Goal: Task Accomplishment & Management: Manage account settings

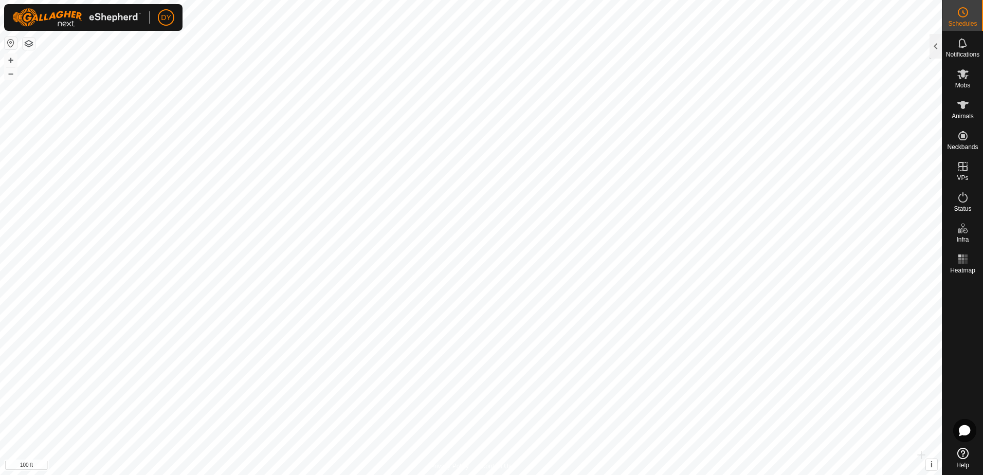
scroll to position [820, 0]
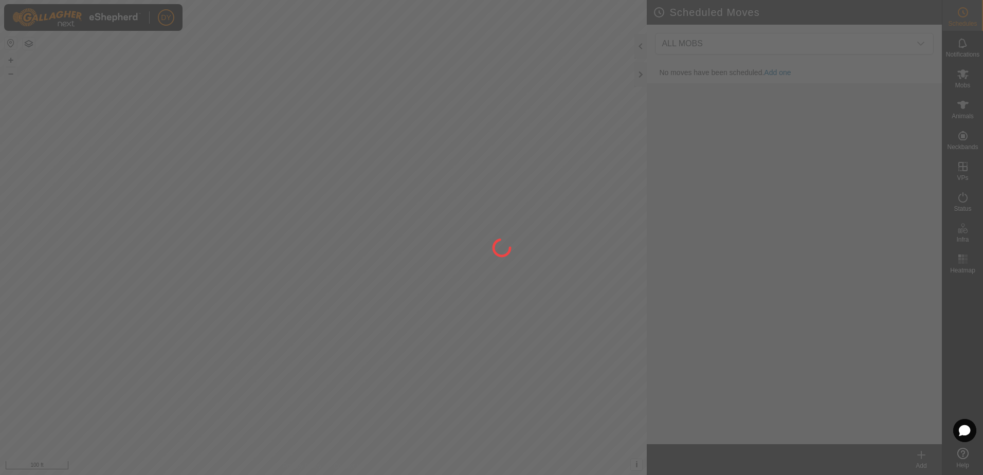
drag, startPoint x: 236, startPoint y: 116, endPoint x: 218, endPoint y: 115, distance: 18.5
click at [218, 115] on div at bounding box center [491, 237] width 983 height 475
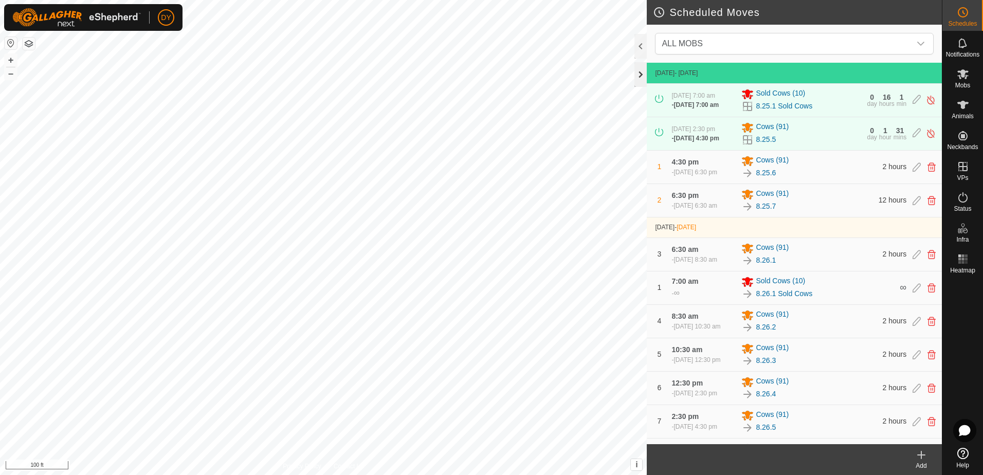
click at [638, 69] on div at bounding box center [641, 74] width 12 height 25
